Goal: Information Seeking & Learning: Learn about a topic

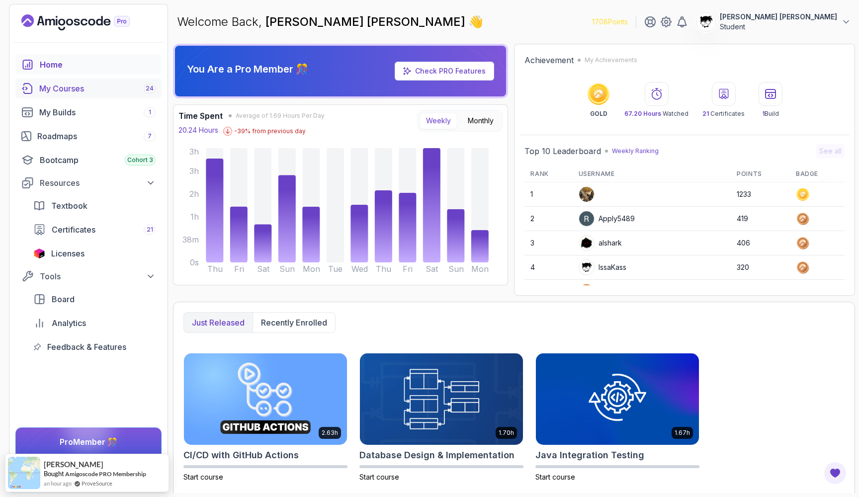
click at [138, 82] on link "My Courses 24" at bounding box center [88, 89] width 146 height 20
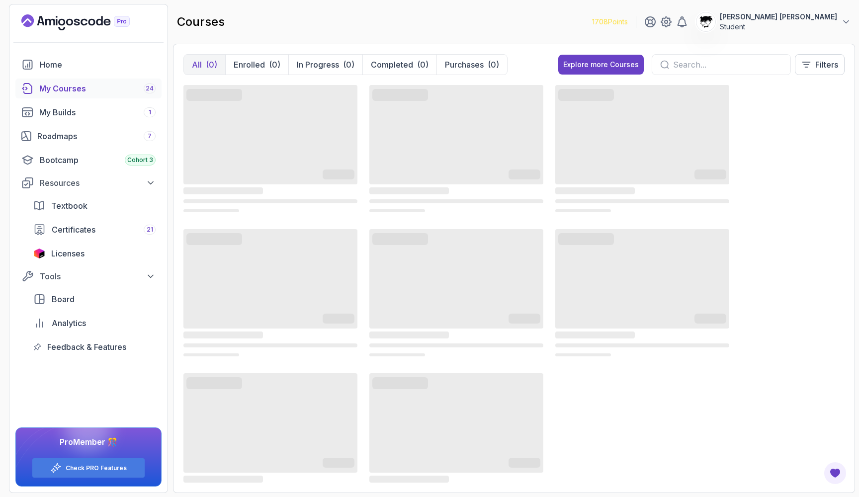
click at [294, 1] on section "1708 Points [PERSON_NAME] [PERSON_NAME] Student Home My Courses 24 My Builds 1 …" at bounding box center [429, 248] width 859 height 497
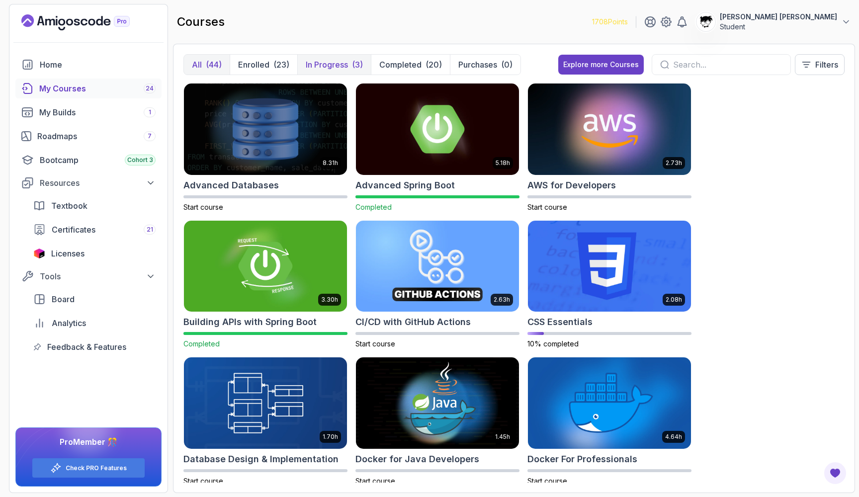
click at [317, 68] on p "In Progress" at bounding box center [327, 65] width 42 height 12
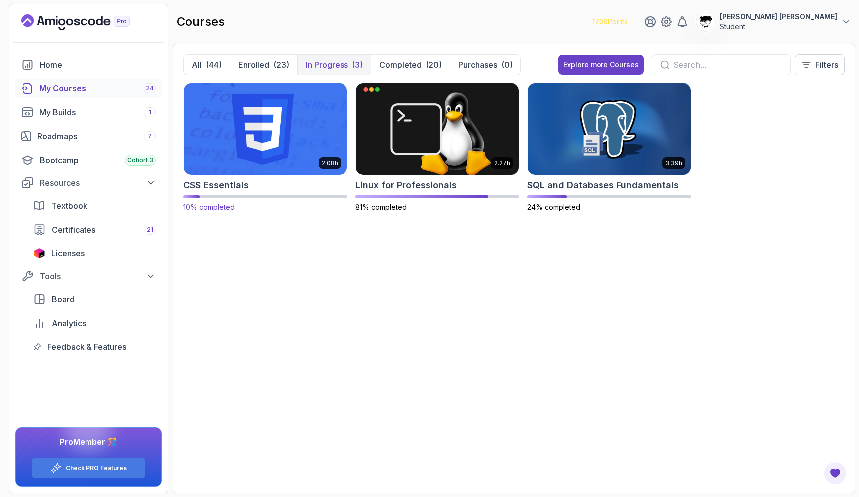
click at [306, 146] on img at bounding box center [265, 129] width 171 height 96
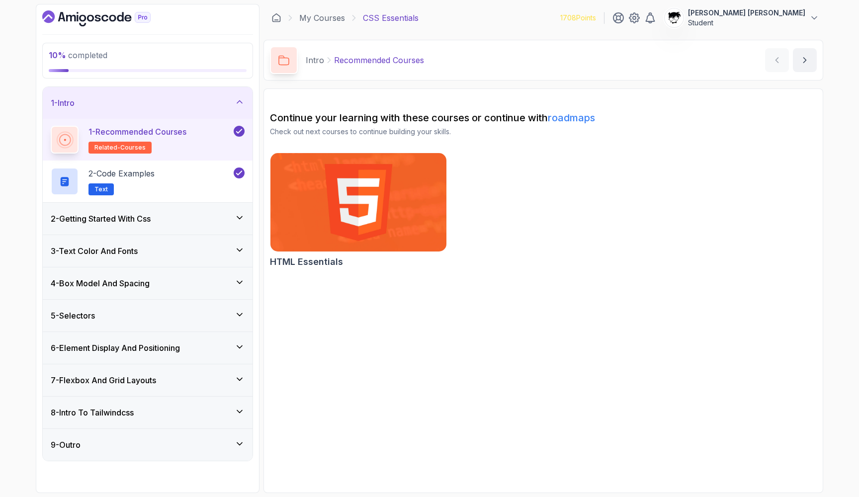
click at [189, 219] on div "2 - Getting Started With Css" at bounding box center [148, 219] width 194 height 12
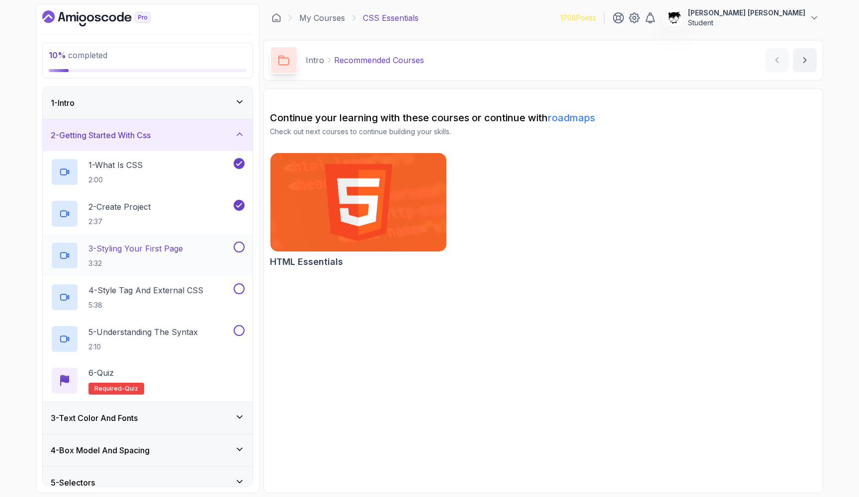
click at [170, 257] on h2 "3 - Styling Your First Page 3:32" at bounding box center [135, 256] width 94 height 26
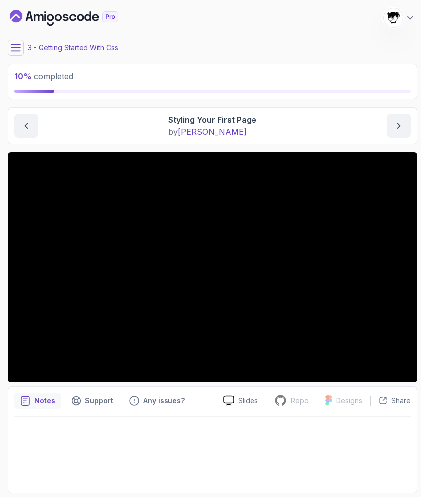
click at [23, 46] on button at bounding box center [16, 48] width 16 height 16
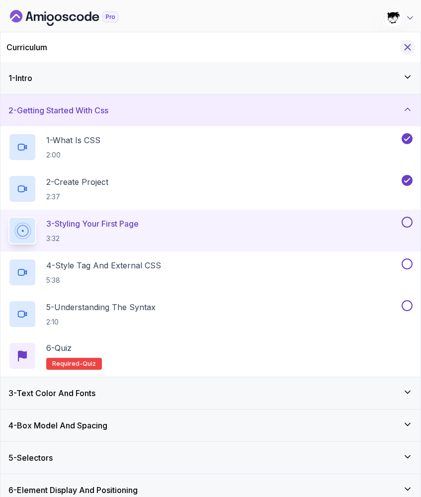
click at [408, 48] on icon "Hide Curriculum for mobile" at bounding box center [407, 47] width 11 height 11
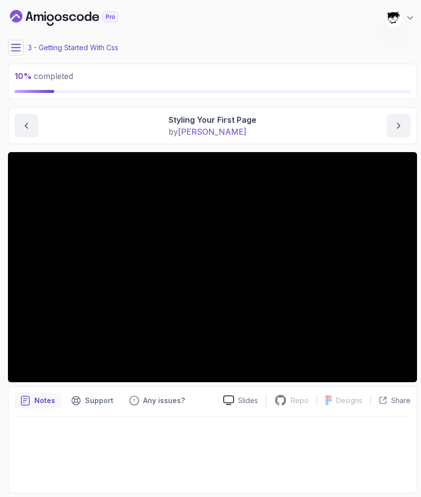
click at [15, 50] on icon at bounding box center [16, 48] width 10 height 10
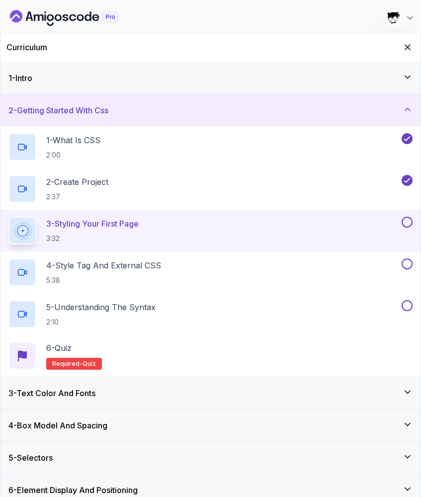
click at [403, 54] on div "Curriculum" at bounding box center [210, 47] width 420 height 30
click at [407, 44] on icon "Hide Curriculum for mobile" at bounding box center [407, 47] width 11 height 11
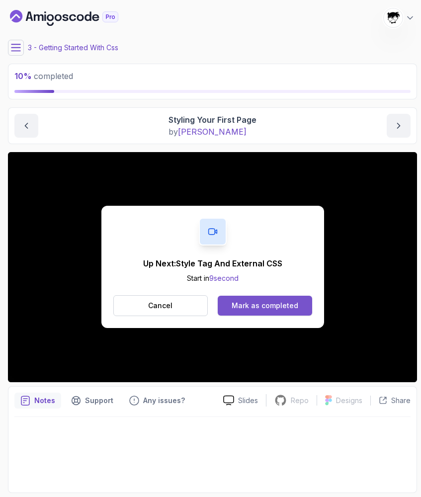
click at [245, 311] on div "Mark as completed" at bounding box center [265, 306] width 67 height 10
click at [269, 303] on div "Mark as completed" at bounding box center [265, 306] width 67 height 10
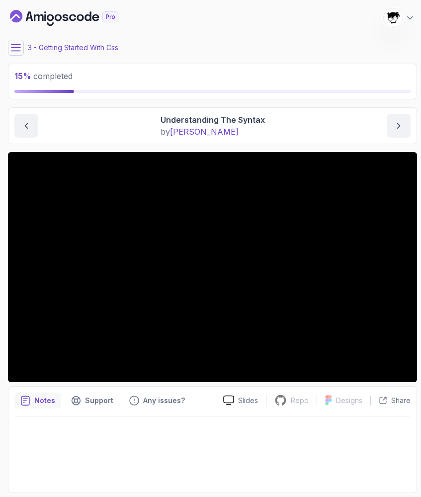
click at [11, 45] on icon at bounding box center [16, 48] width 10 height 10
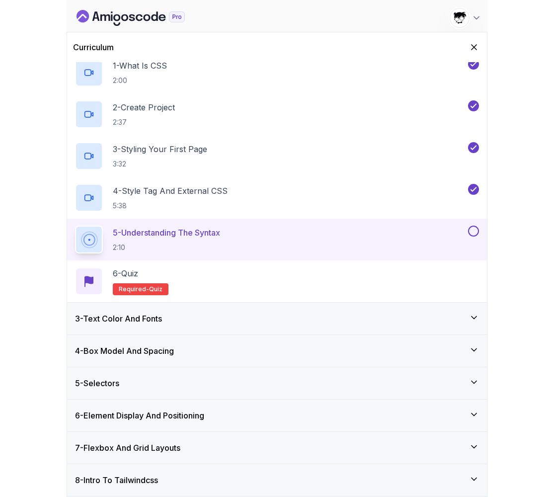
scroll to position [75, 0]
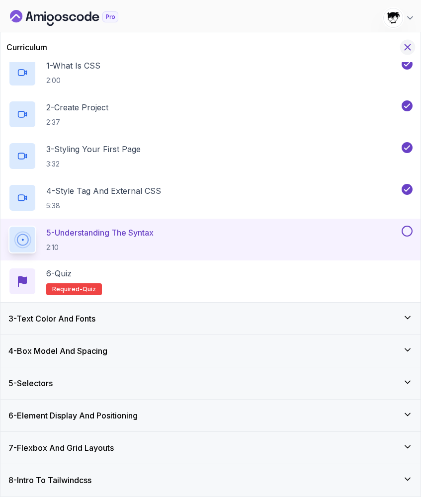
click at [404, 48] on icon "Hide Curriculum for mobile" at bounding box center [407, 47] width 11 height 11
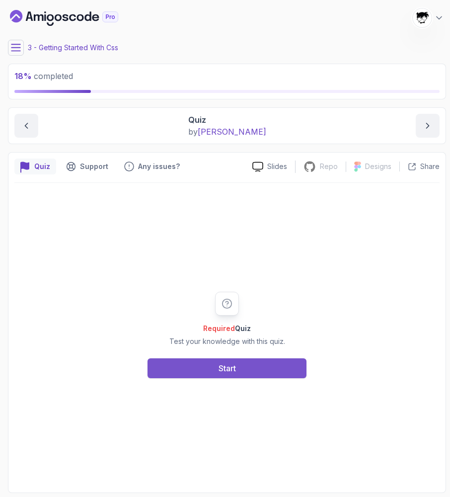
click at [206, 362] on button "Start" at bounding box center [227, 368] width 159 height 20
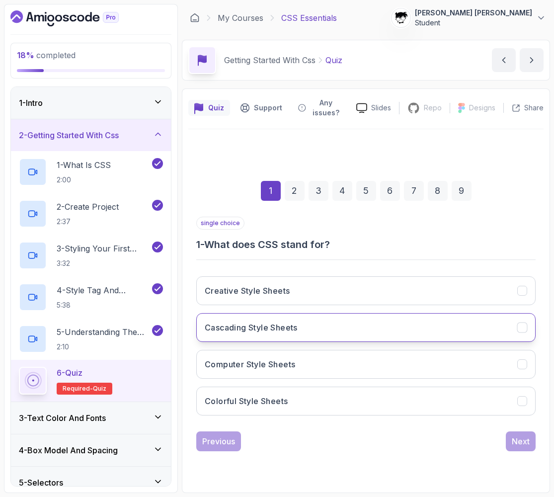
click at [240, 325] on h3 "Cascading Style Sheets" at bounding box center [251, 328] width 93 height 12
click at [526, 439] on div "Next" at bounding box center [521, 441] width 18 height 12
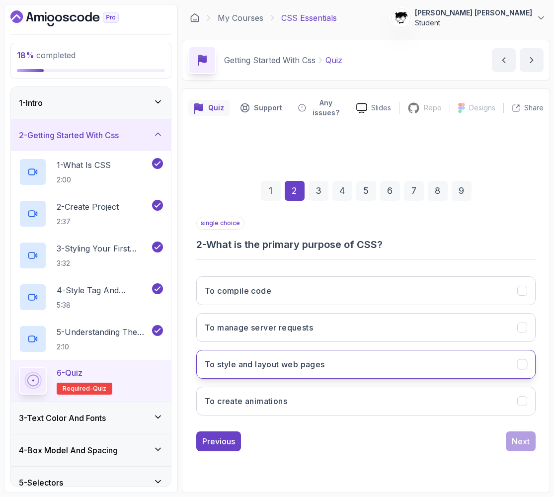
click at [333, 376] on button "To style and layout web pages" at bounding box center [365, 364] width 339 height 29
click at [533, 436] on button "Next" at bounding box center [521, 441] width 30 height 20
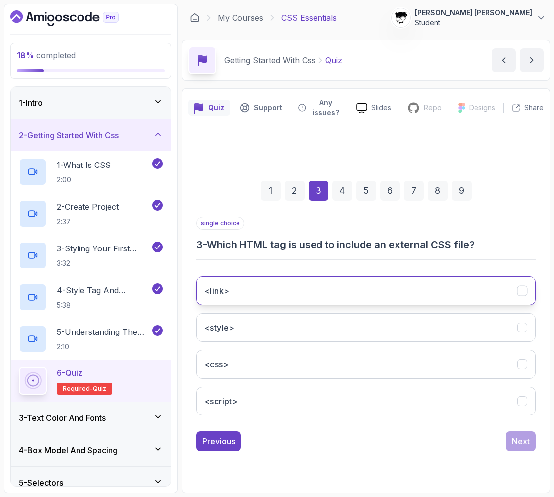
click at [263, 287] on button "<link>" at bounding box center [365, 290] width 339 height 29
click at [518, 445] on div "Next" at bounding box center [521, 441] width 18 height 12
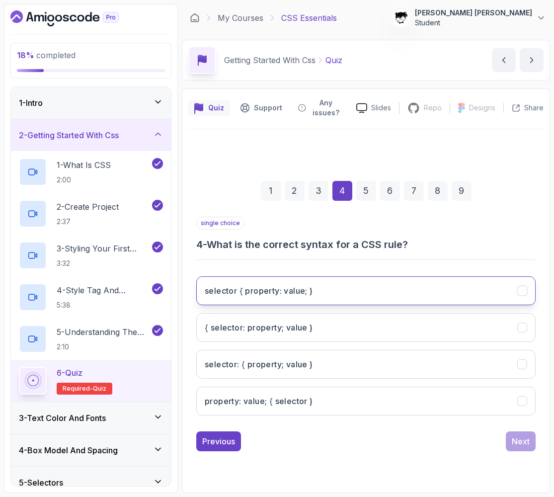
click at [209, 296] on h3 "selector { property: value; }" at bounding box center [259, 291] width 108 height 12
click at [514, 443] on div "Next" at bounding box center [521, 441] width 18 height 12
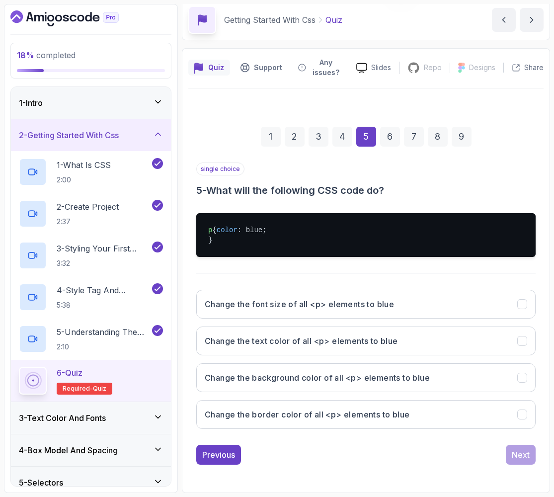
scroll to position [50, 0]
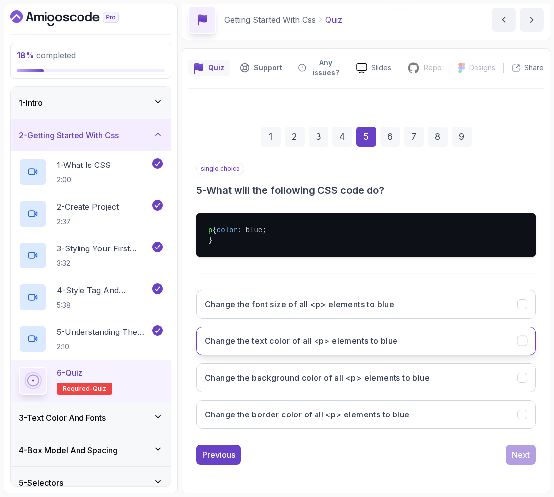
click at [252, 347] on button "Change the text color of all <p> elements to blue" at bounding box center [365, 341] width 339 height 29
click at [530, 454] on button "Next" at bounding box center [521, 455] width 30 height 20
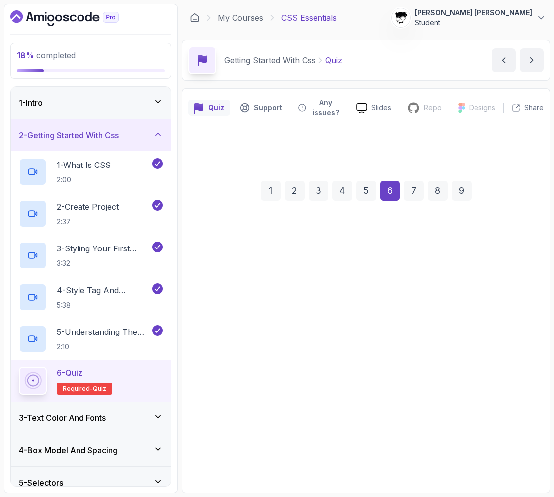
scroll to position [0, 0]
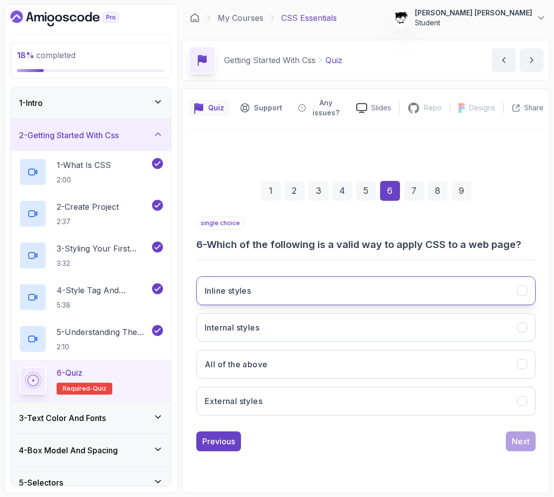
click at [262, 305] on button "Inline styles" at bounding box center [365, 290] width 339 height 29
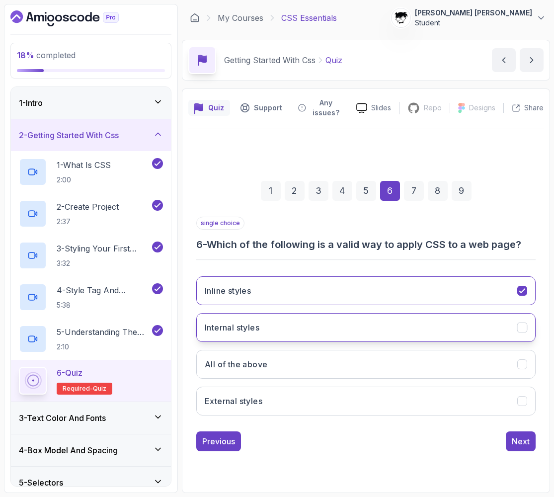
click at [264, 326] on button "Internal styles" at bounding box center [365, 327] width 339 height 29
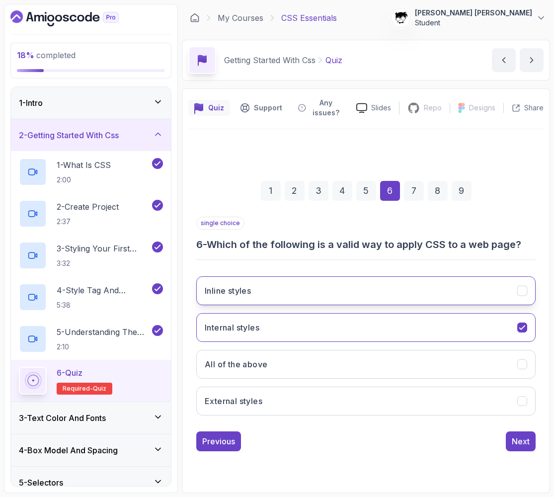
click at [248, 303] on button "Inline styles" at bounding box center [365, 290] width 339 height 29
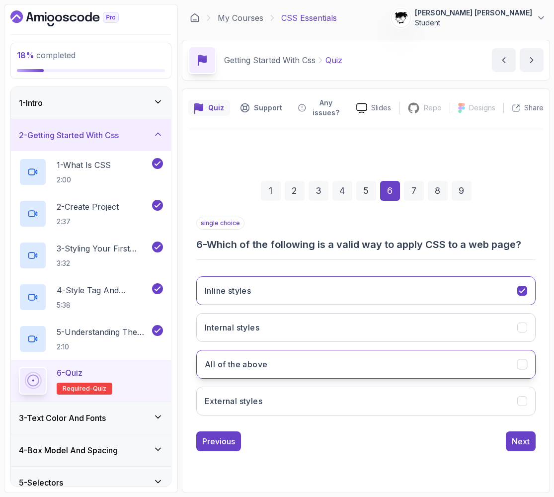
click at [260, 367] on h3 "All of the above" at bounding box center [236, 364] width 63 height 12
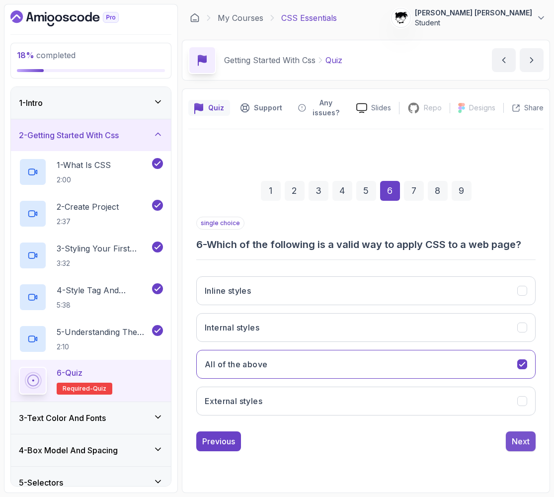
click at [525, 439] on div "Next" at bounding box center [521, 441] width 18 height 12
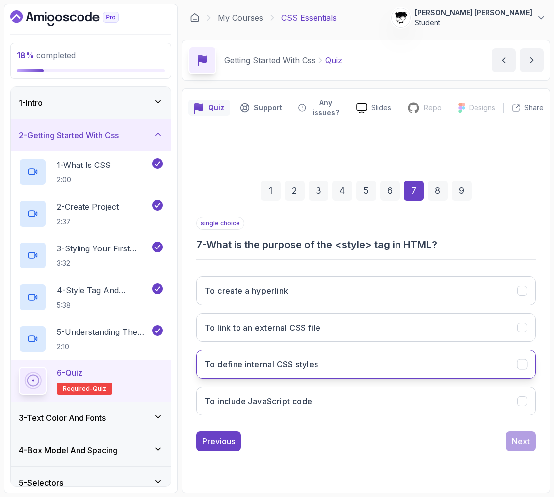
click at [285, 377] on button "To define internal CSS styles" at bounding box center [365, 364] width 339 height 29
click at [514, 441] on div "Next" at bounding box center [521, 441] width 18 height 12
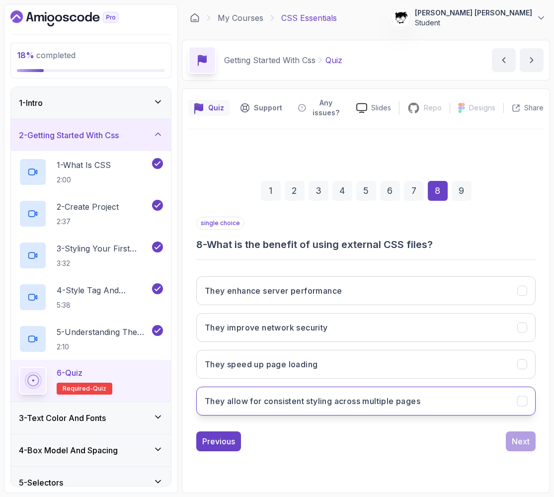
click at [246, 392] on button "They allow for consistent styling across multiple pages" at bounding box center [365, 401] width 339 height 29
click at [520, 443] on div "Next" at bounding box center [521, 441] width 18 height 12
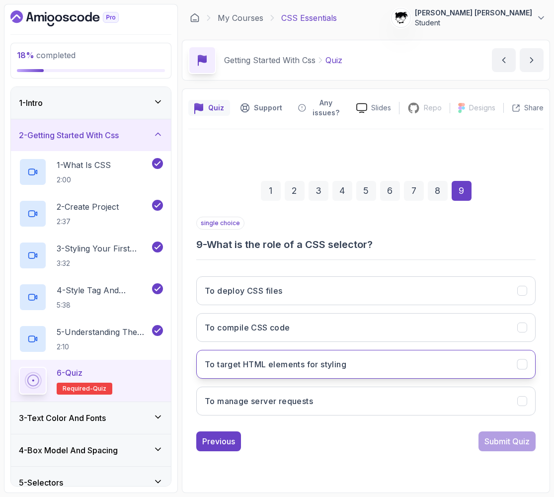
click at [244, 362] on h3 "To target HTML elements for styling" at bounding box center [276, 364] width 142 height 12
click at [483, 441] on button "Submit Quiz" at bounding box center [507, 441] width 57 height 20
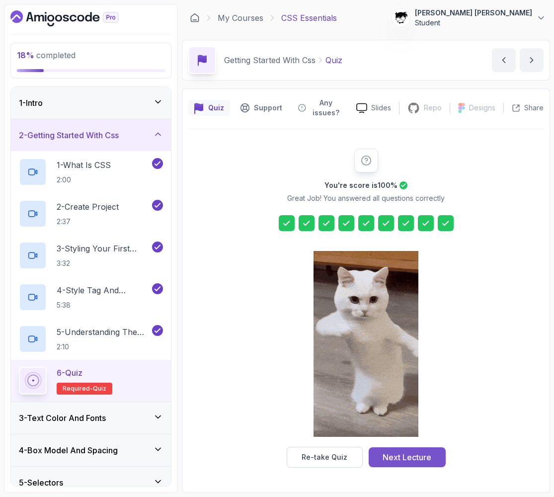
click at [409, 454] on div "Next Lecture" at bounding box center [407, 457] width 49 height 12
